Goal: Transaction & Acquisition: Book appointment/travel/reservation

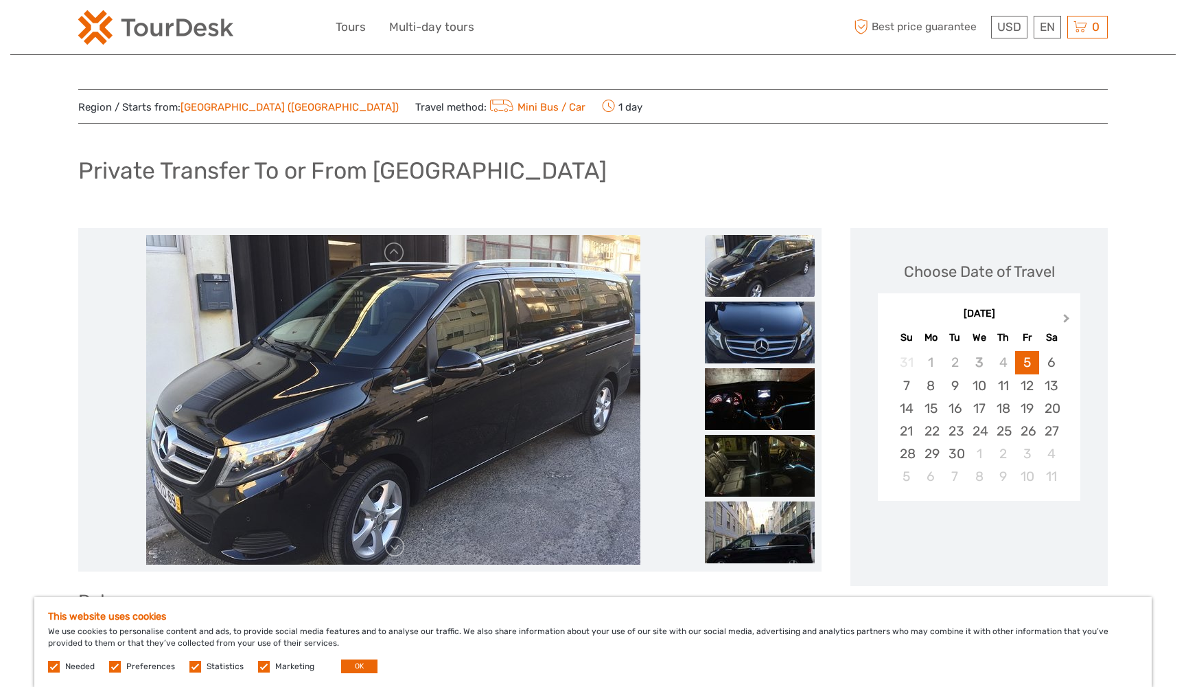
click at [1067, 319] on span "Next Month" at bounding box center [1067, 321] width 0 height 20
click at [888, 317] on button "Previous Month" at bounding box center [890, 321] width 22 height 22
click at [1007, 452] on div "30" at bounding box center [1003, 453] width 24 height 23
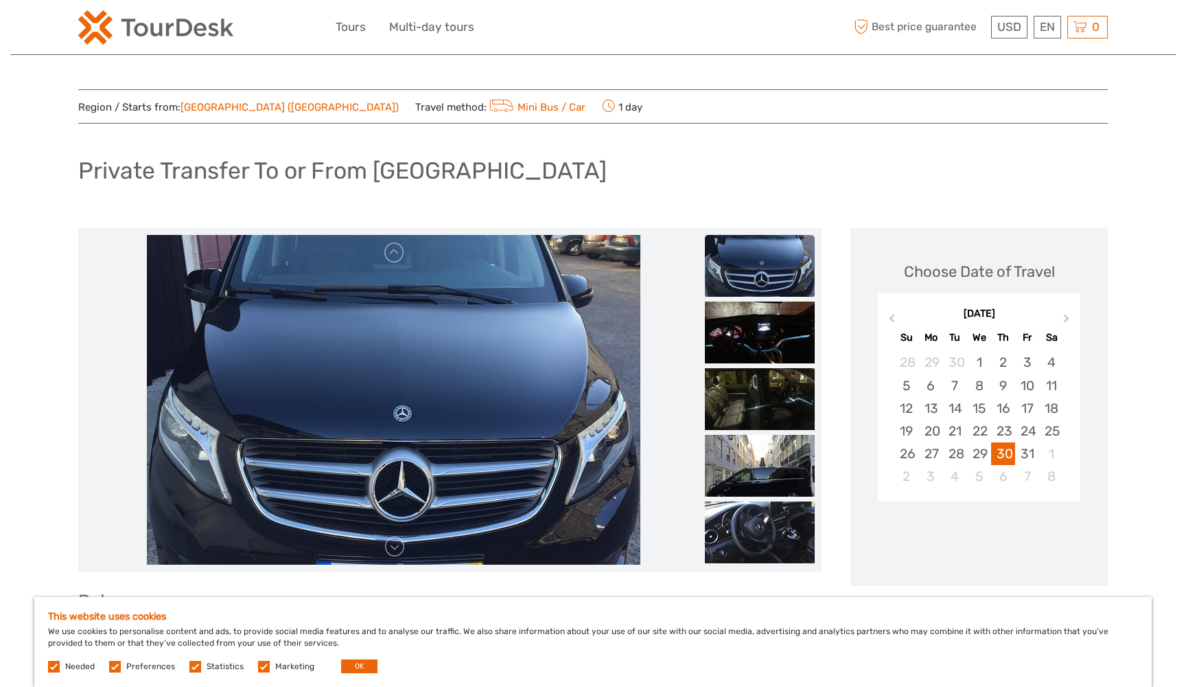
click at [805, 197] on div "Private Transfer To or From [GEOGRAPHIC_DATA]" at bounding box center [593, 176] width 1030 height 50
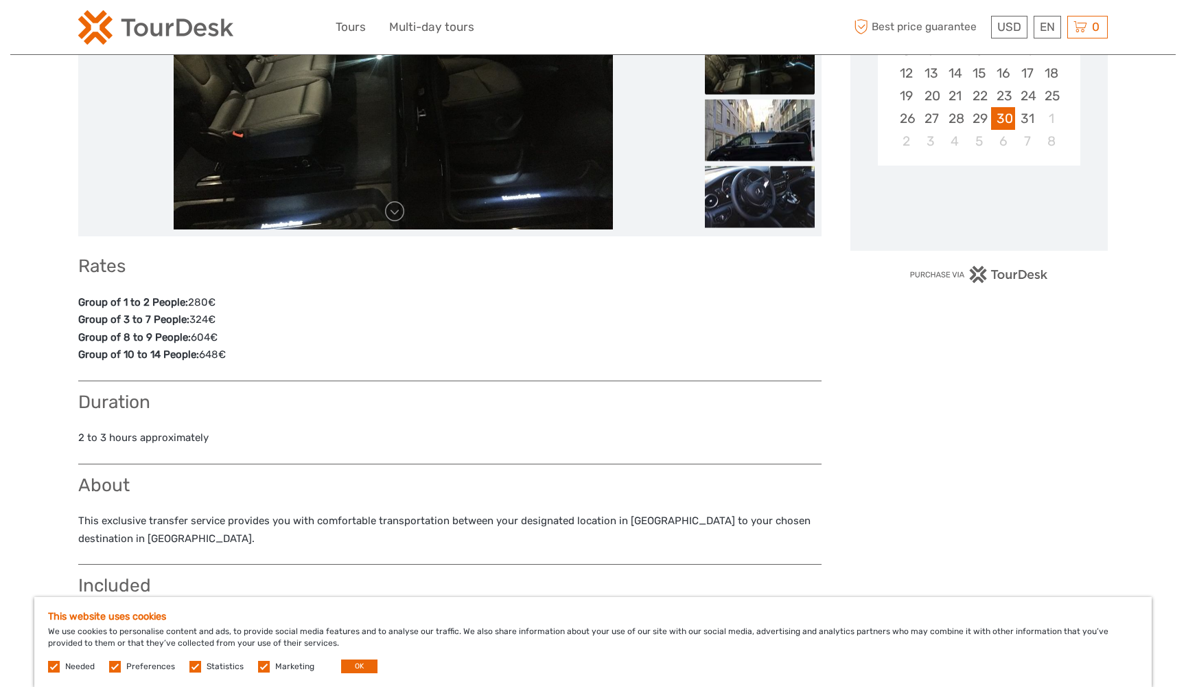
scroll to position [336, 0]
click at [984, 205] on div "Loading..." at bounding box center [979, 204] width 9 height 9
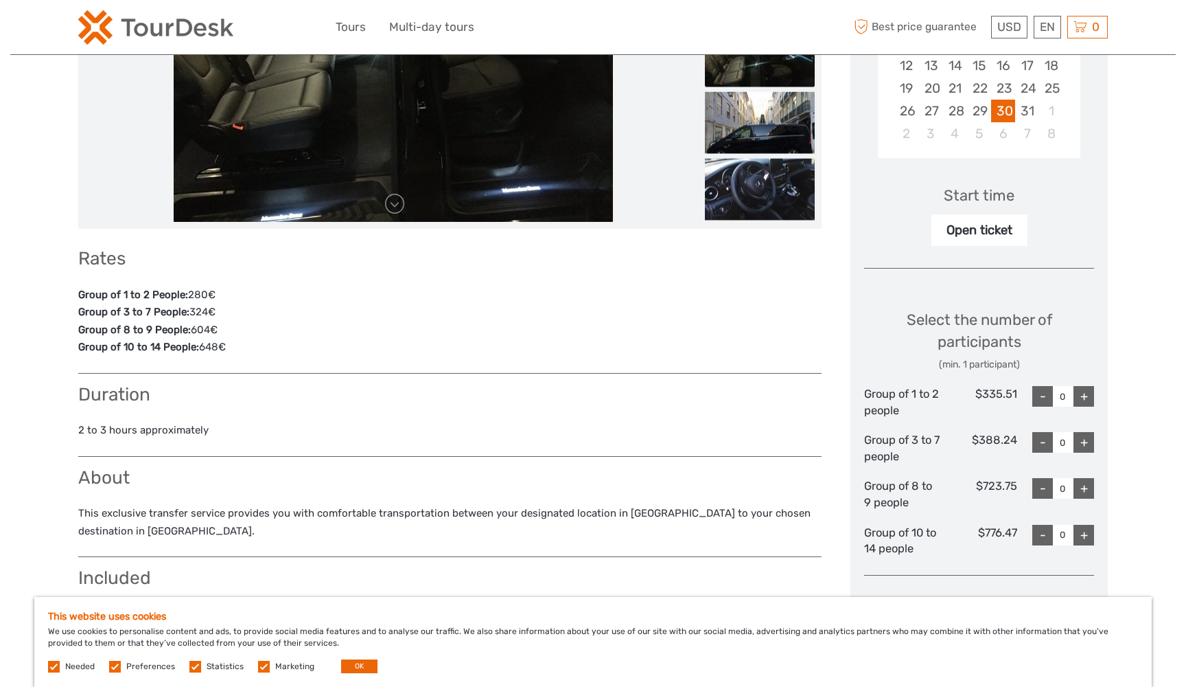
scroll to position [349, 0]
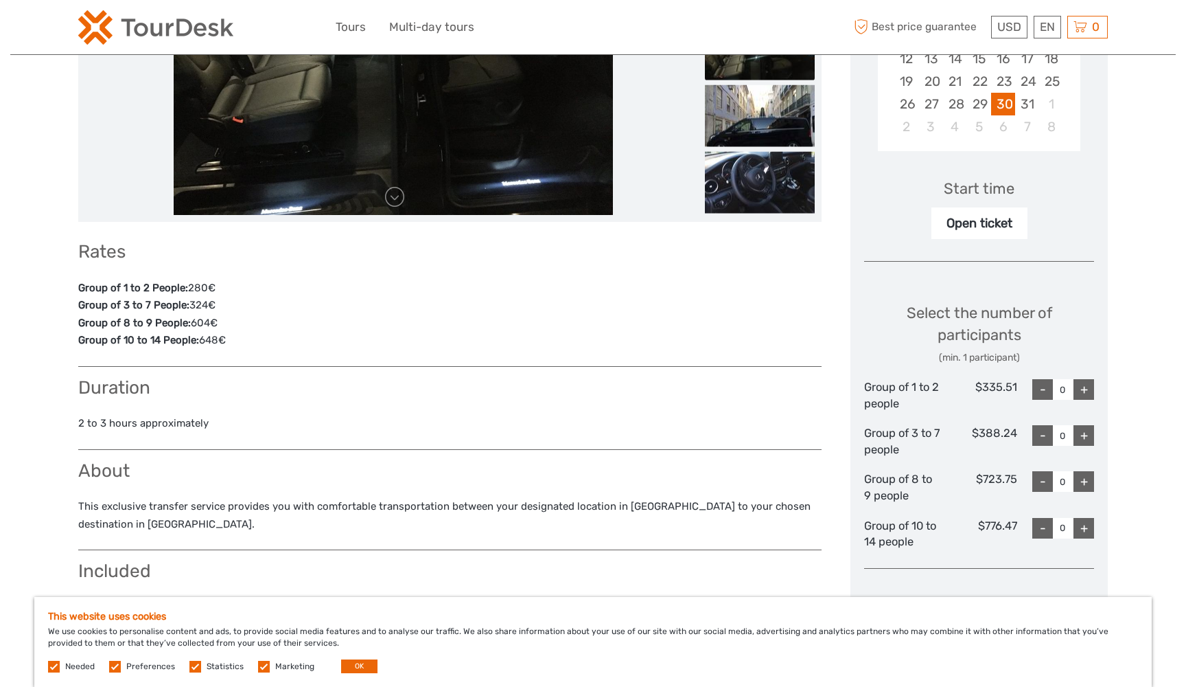
click at [1083, 386] on div "+" at bounding box center [1084, 389] width 21 height 21
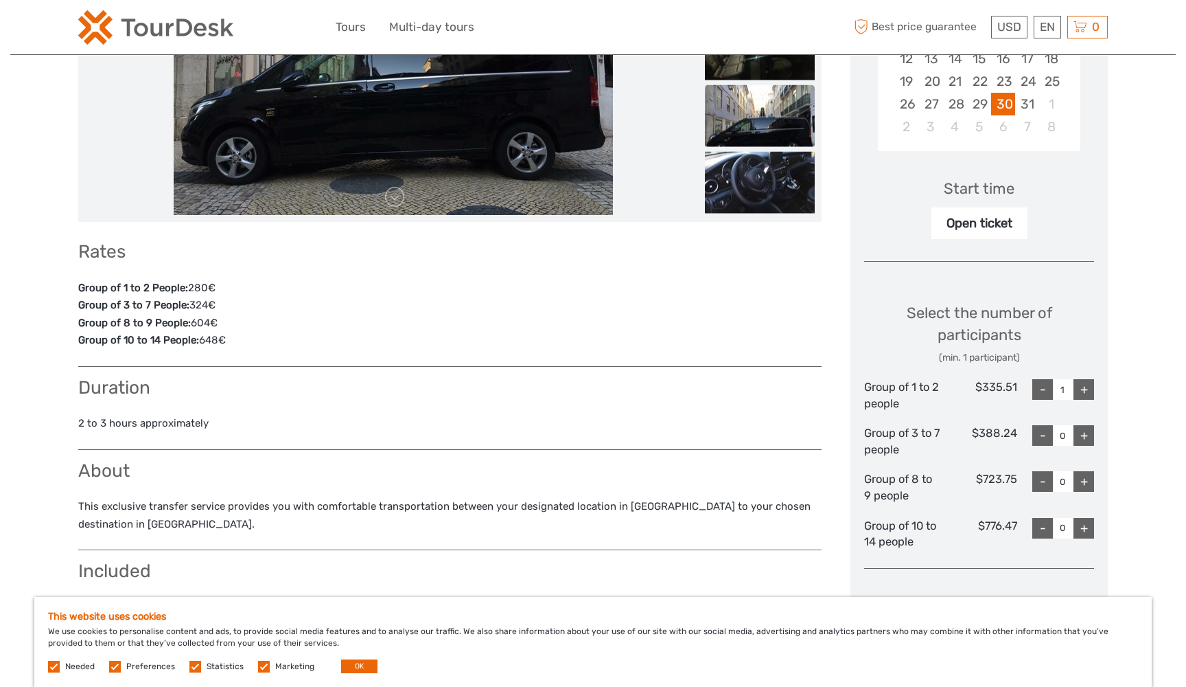
click at [1083, 386] on div "+" at bounding box center [1084, 389] width 21 height 21
click at [1041, 379] on div "-" at bounding box center [1043, 389] width 21 height 21
type input "0"
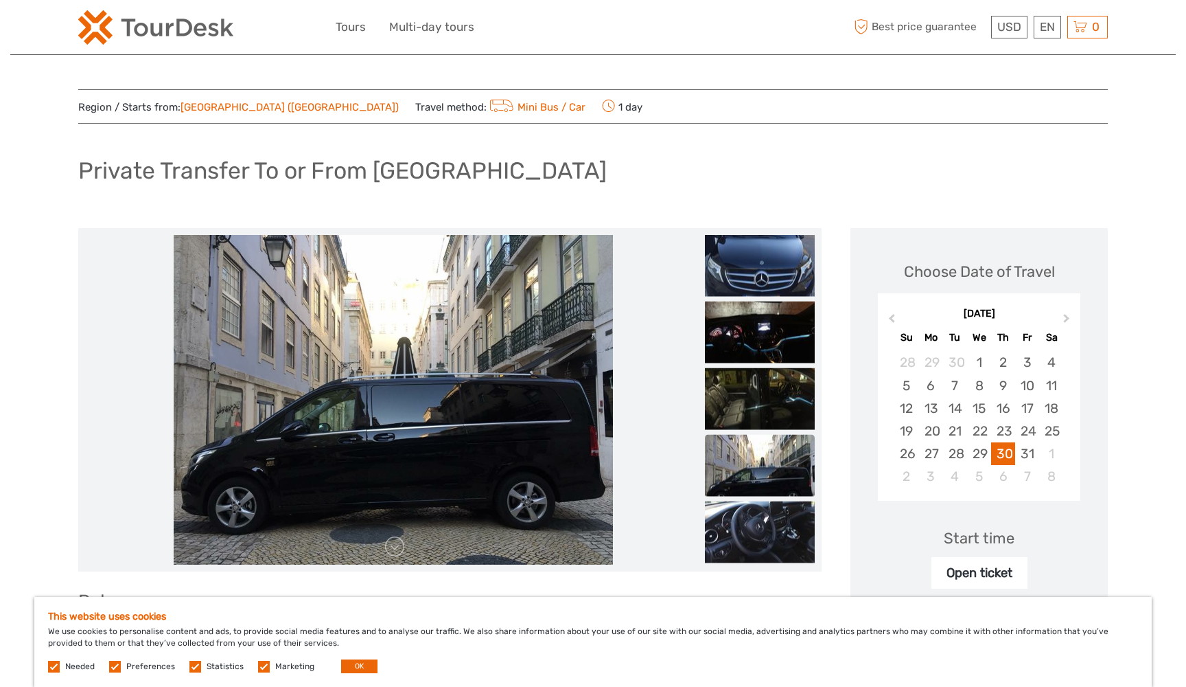
scroll to position [0, 0]
click at [1007, 21] on span "USD" at bounding box center [1009, 27] width 24 height 14
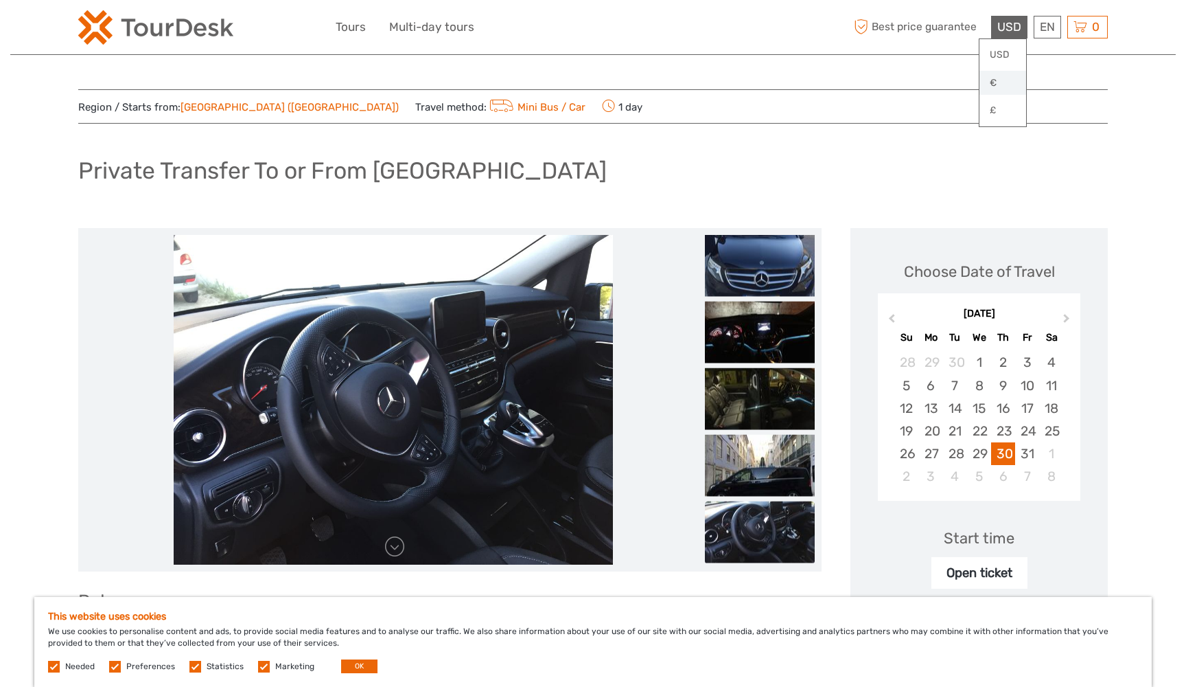
click at [989, 78] on link "€" at bounding box center [1003, 83] width 47 height 25
click at [1078, 194] on div "Private Transfer To or From [GEOGRAPHIC_DATA]" at bounding box center [593, 176] width 1030 height 50
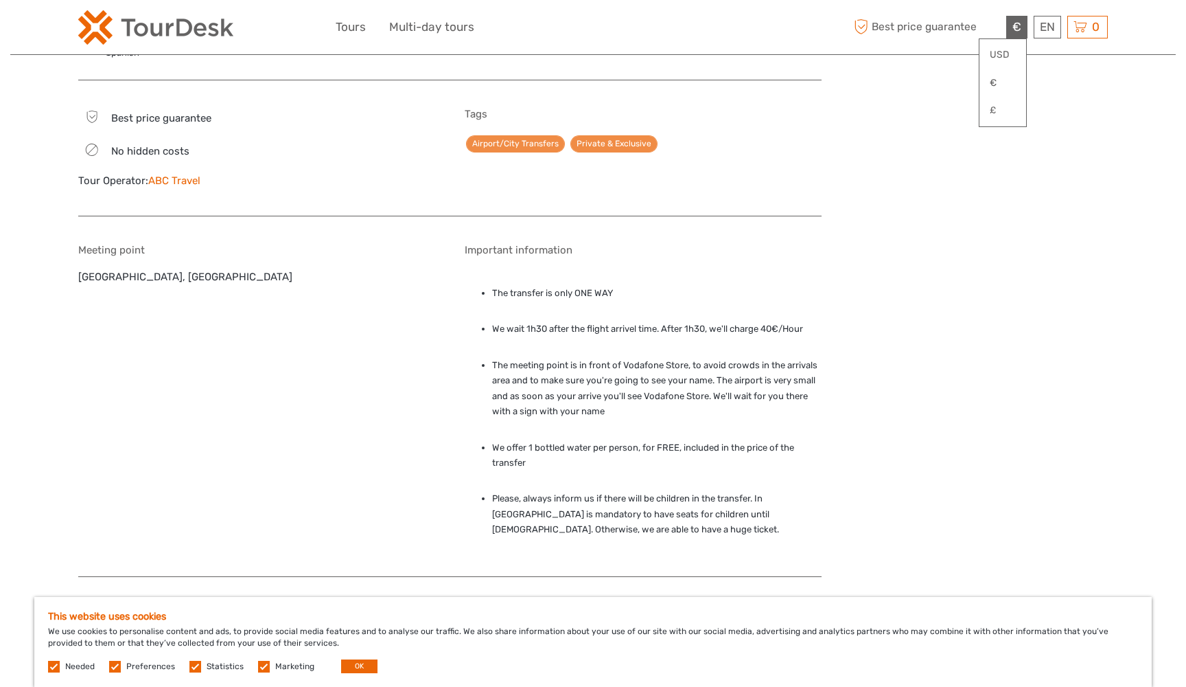
scroll to position [1626, 0]
